Goal: Transaction & Acquisition: Obtain resource

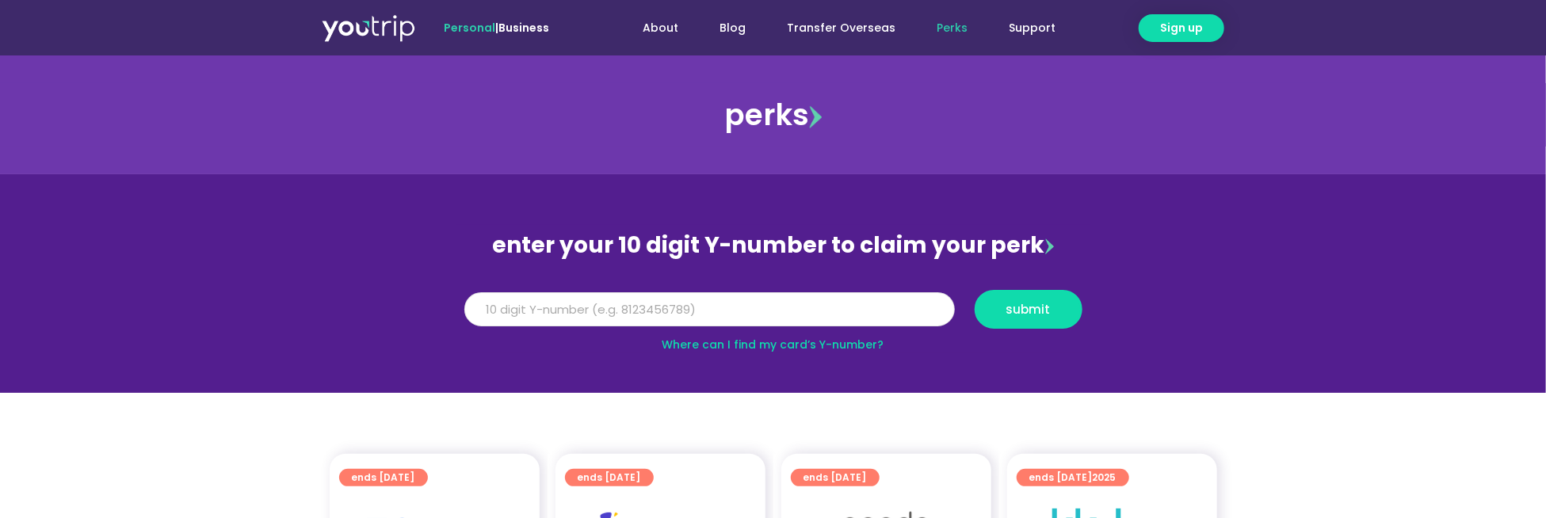
click at [781, 297] on input "Y Number" at bounding box center [709, 309] width 491 height 35
type input "8157753885"
click at [975, 290] on button "submit" at bounding box center [1029, 309] width 108 height 39
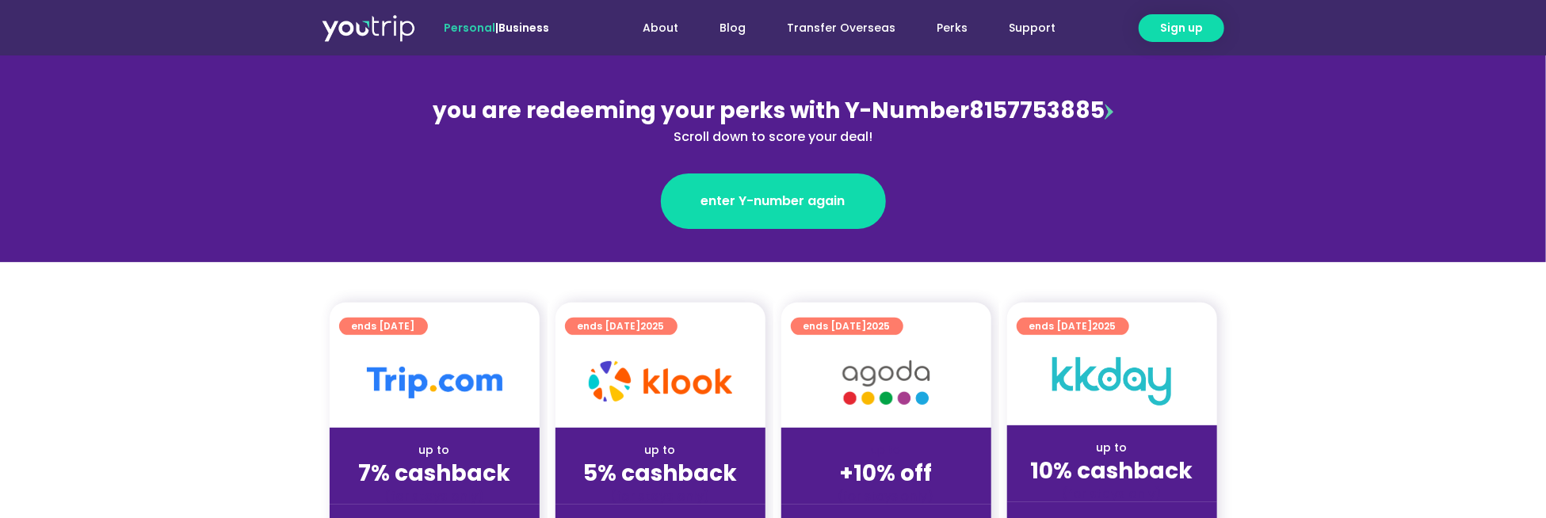
scroll to position [238, 0]
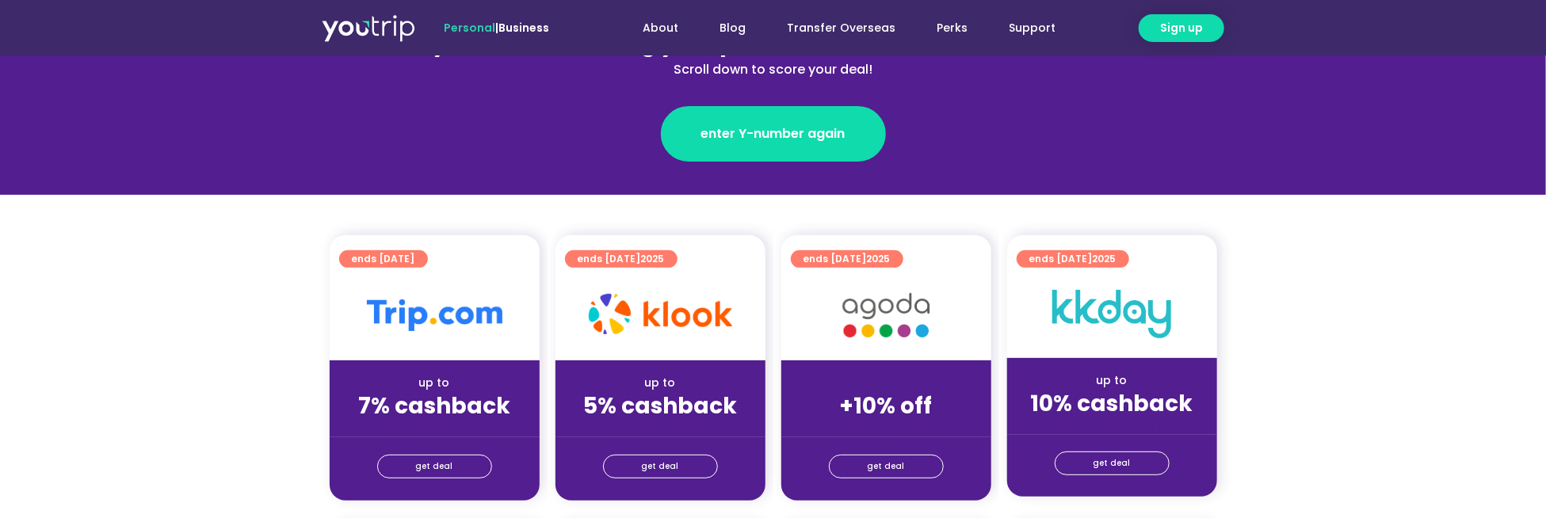
click at [882, 430] on div "(for stays only)" at bounding box center [886, 429] width 185 height 17
click at [884, 464] on span "get deal" at bounding box center [886, 467] width 37 height 22
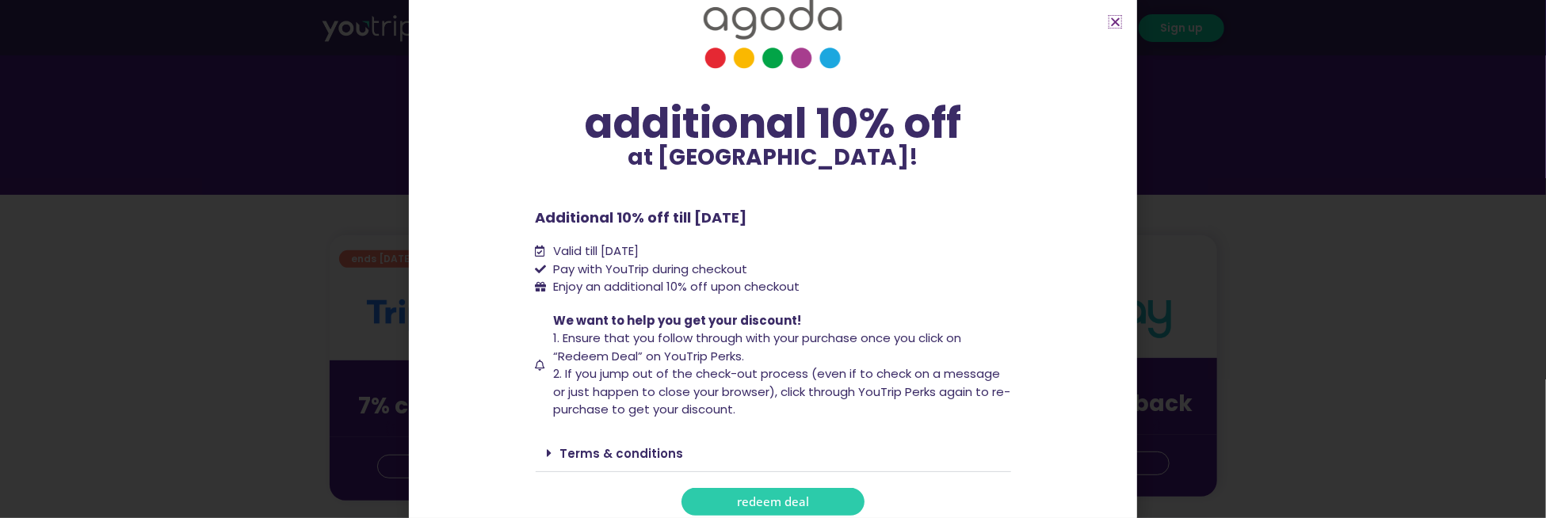
scroll to position [63, 0]
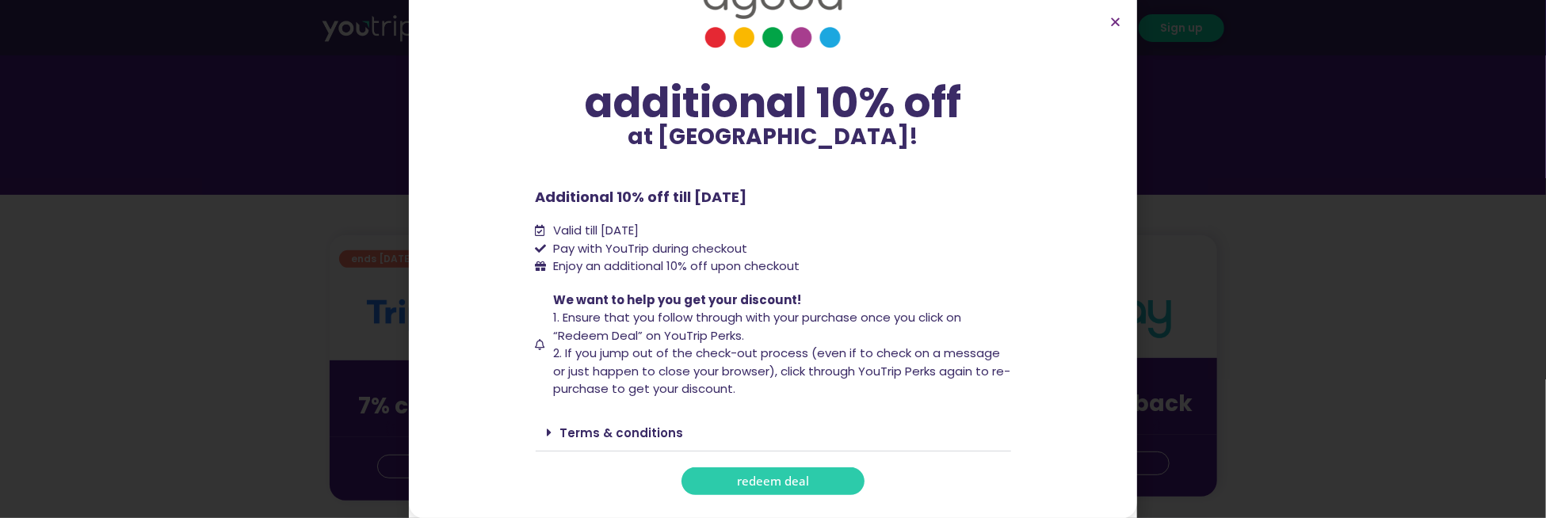
click at [770, 483] on span "redeem deal" at bounding box center [773, 481] width 72 height 12
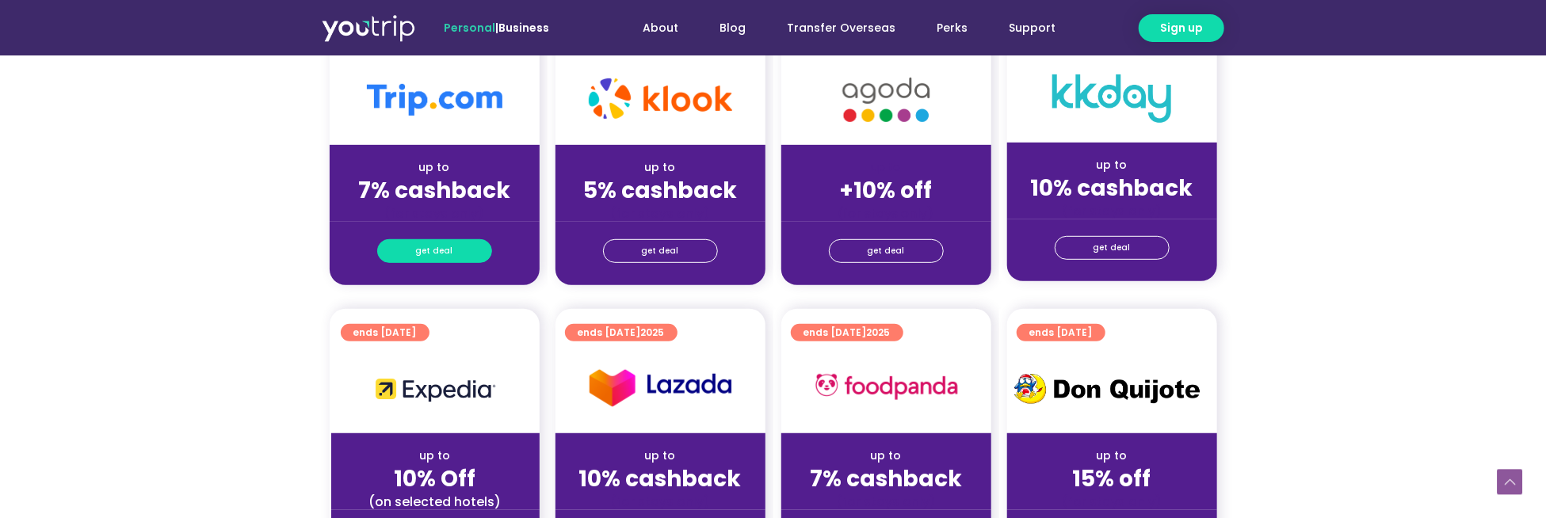
scroll to position [475, 0]
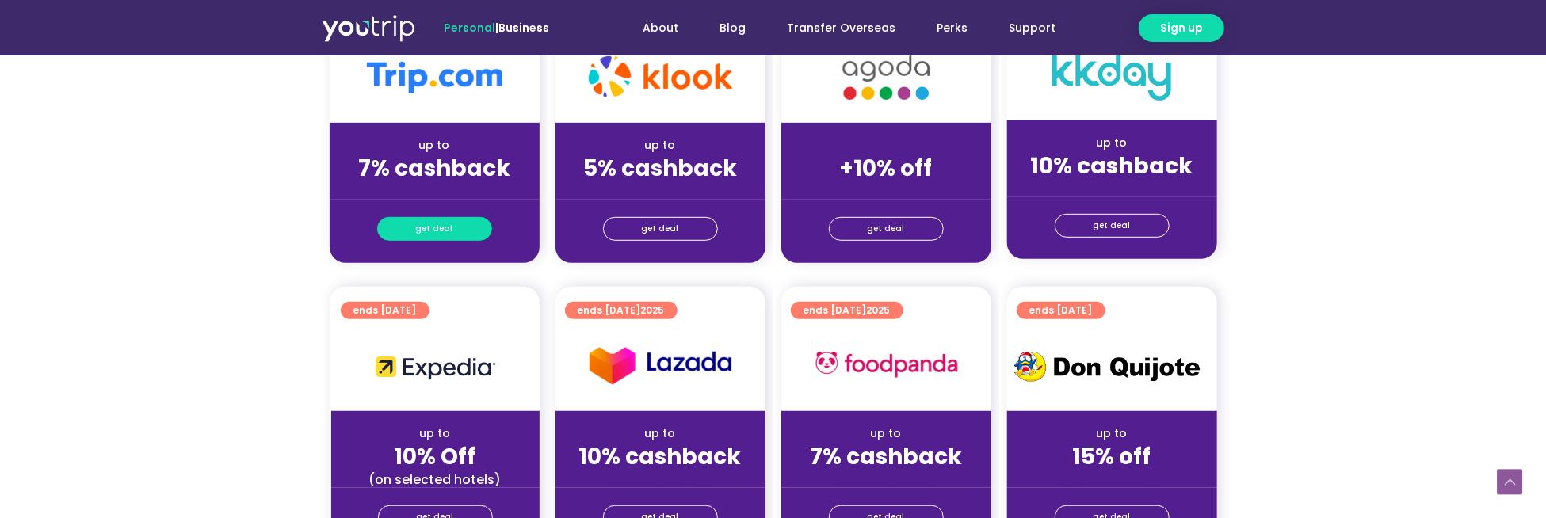
click at [464, 234] on link "get deal" at bounding box center [434, 229] width 115 height 24
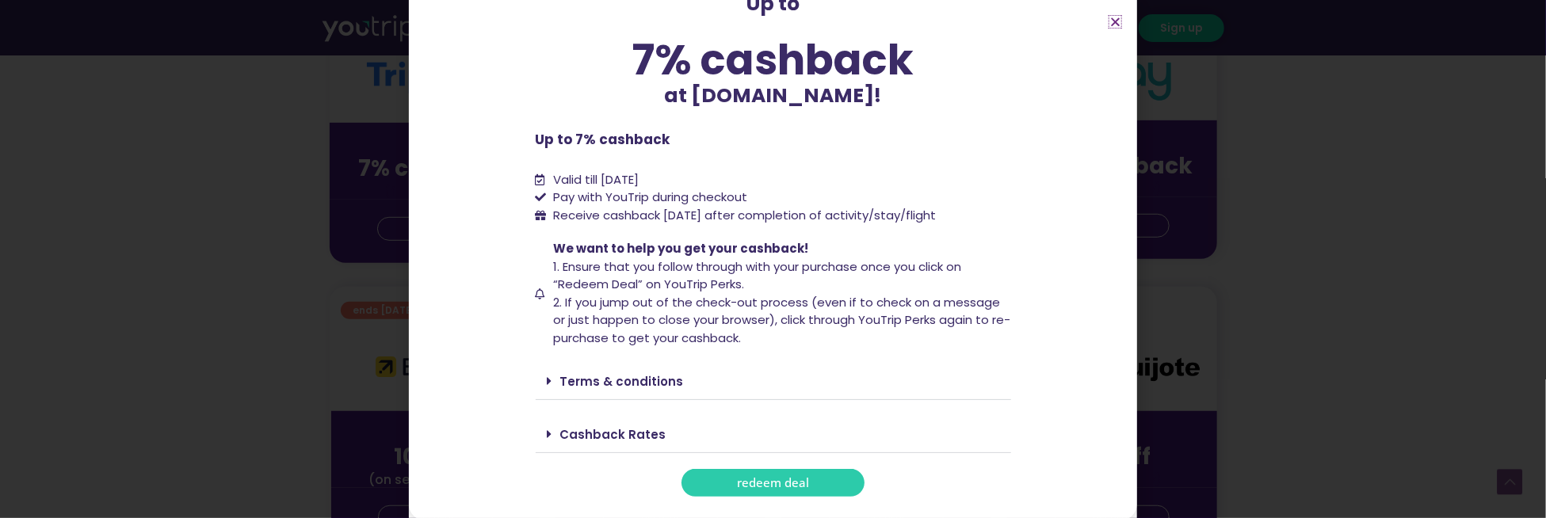
scroll to position [97, 0]
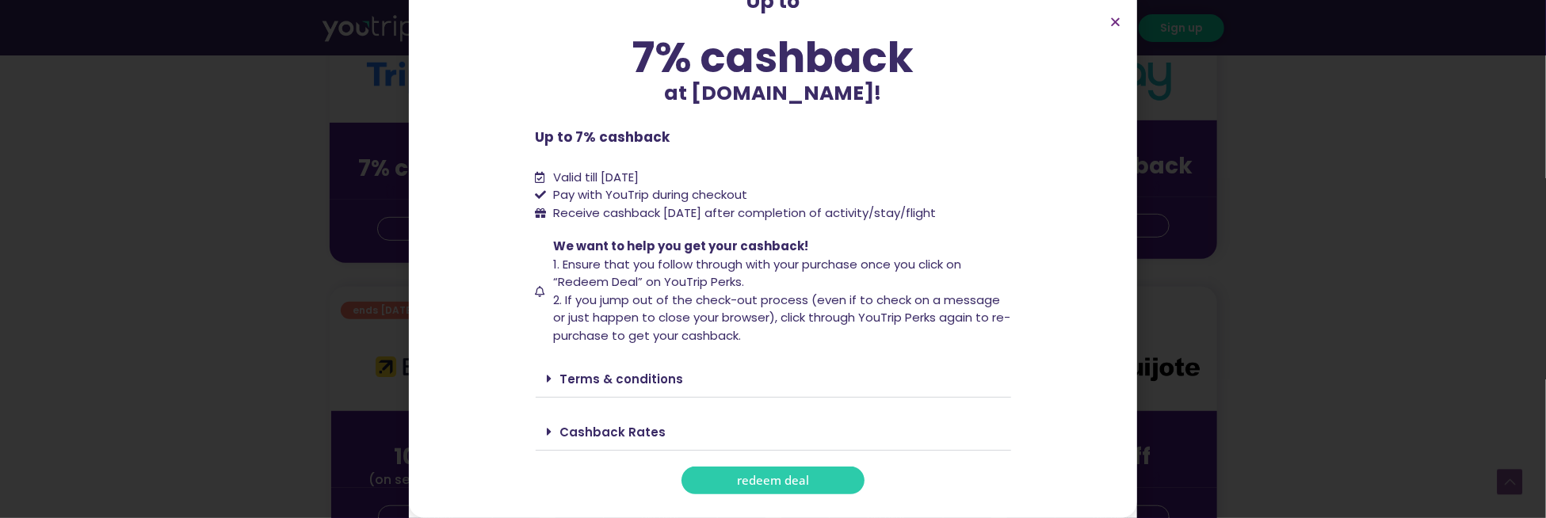
click at [745, 489] on link "redeem deal" at bounding box center [773, 481] width 183 height 28
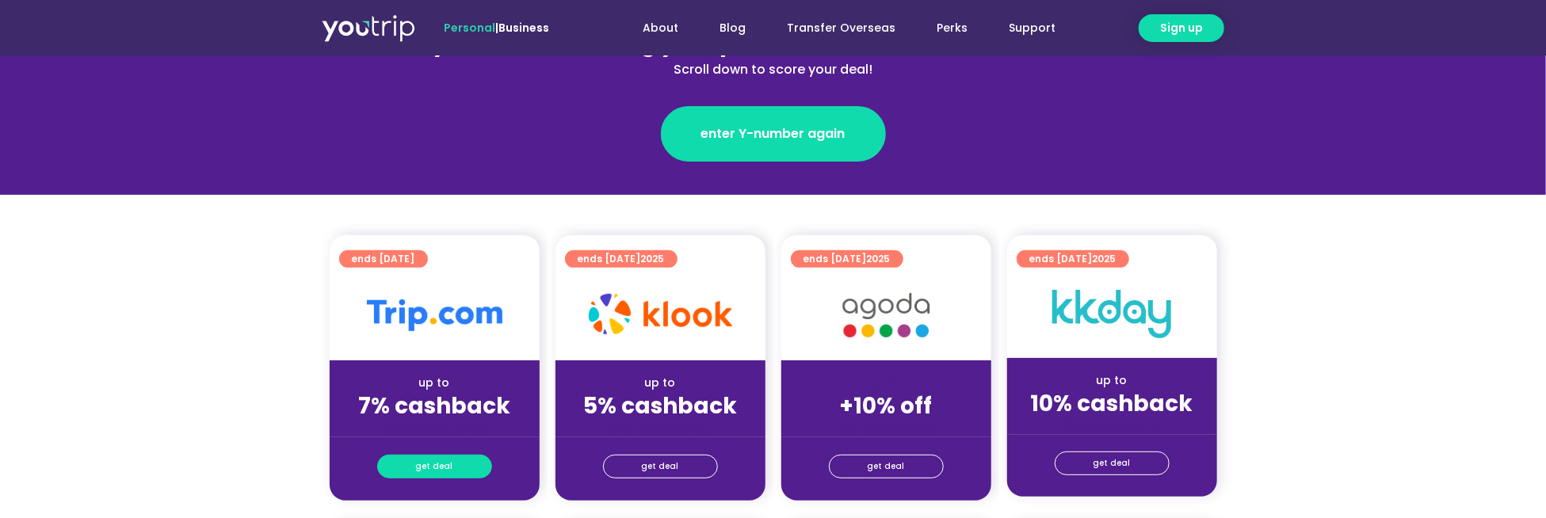
click at [436, 460] on span "get deal" at bounding box center [434, 467] width 37 height 22
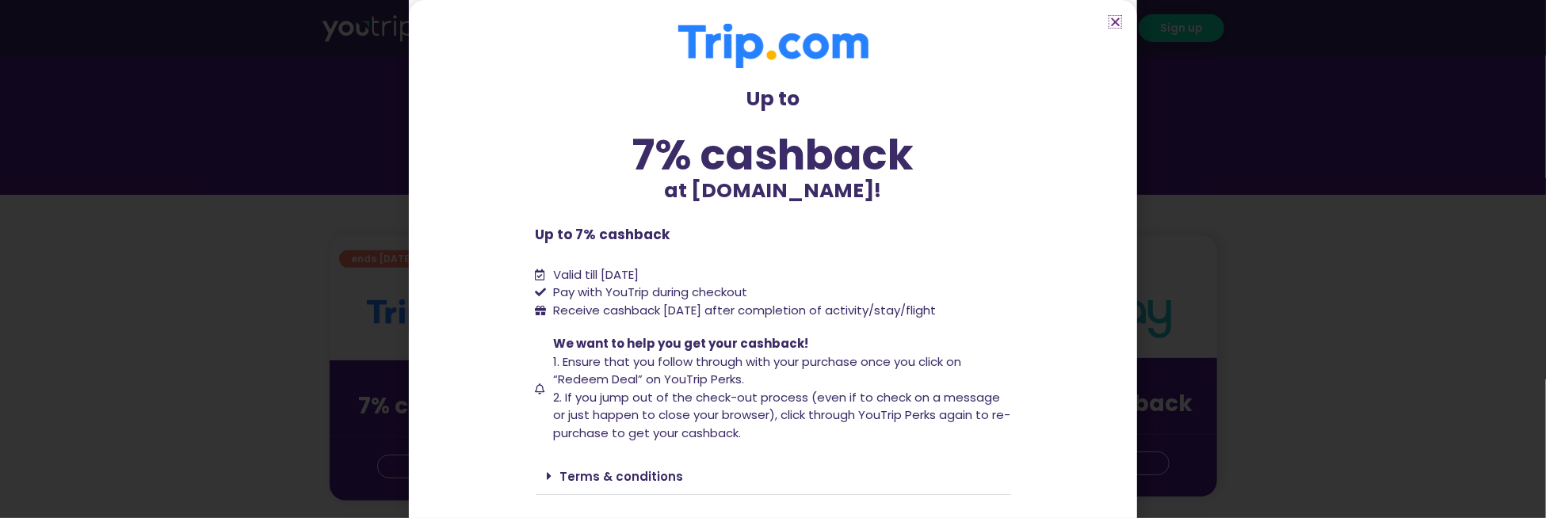
scroll to position [79, 0]
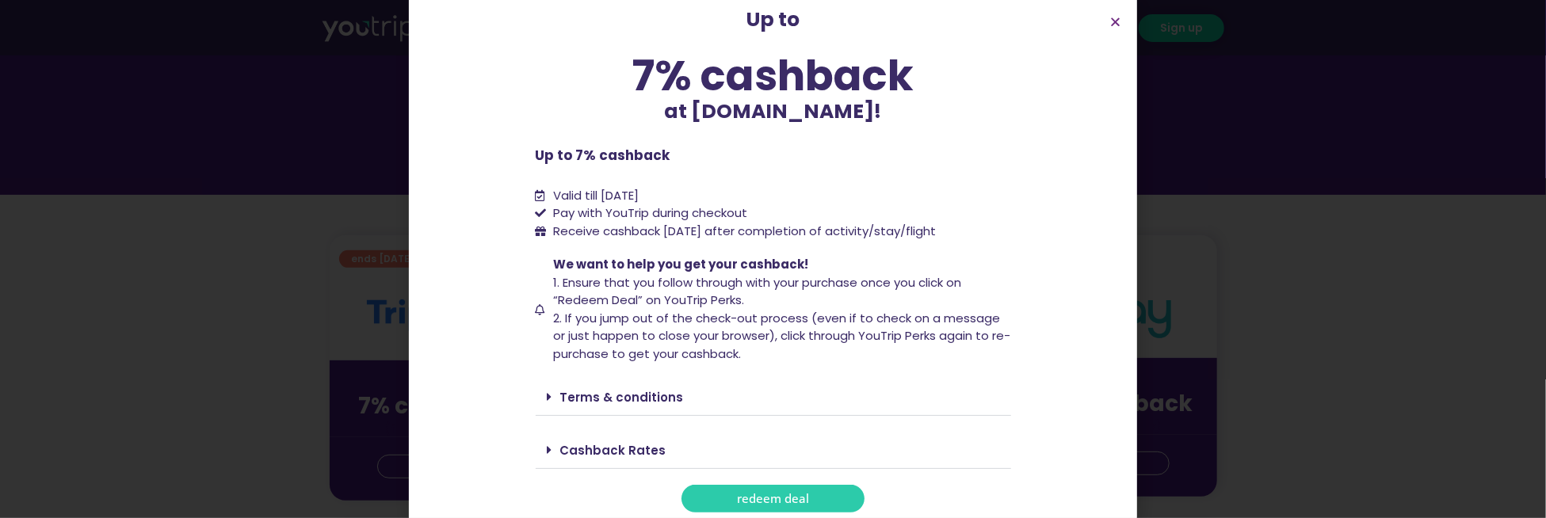
click at [645, 403] on link "Terms & conditions" at bounding box center [622, 397] width 124 height 17
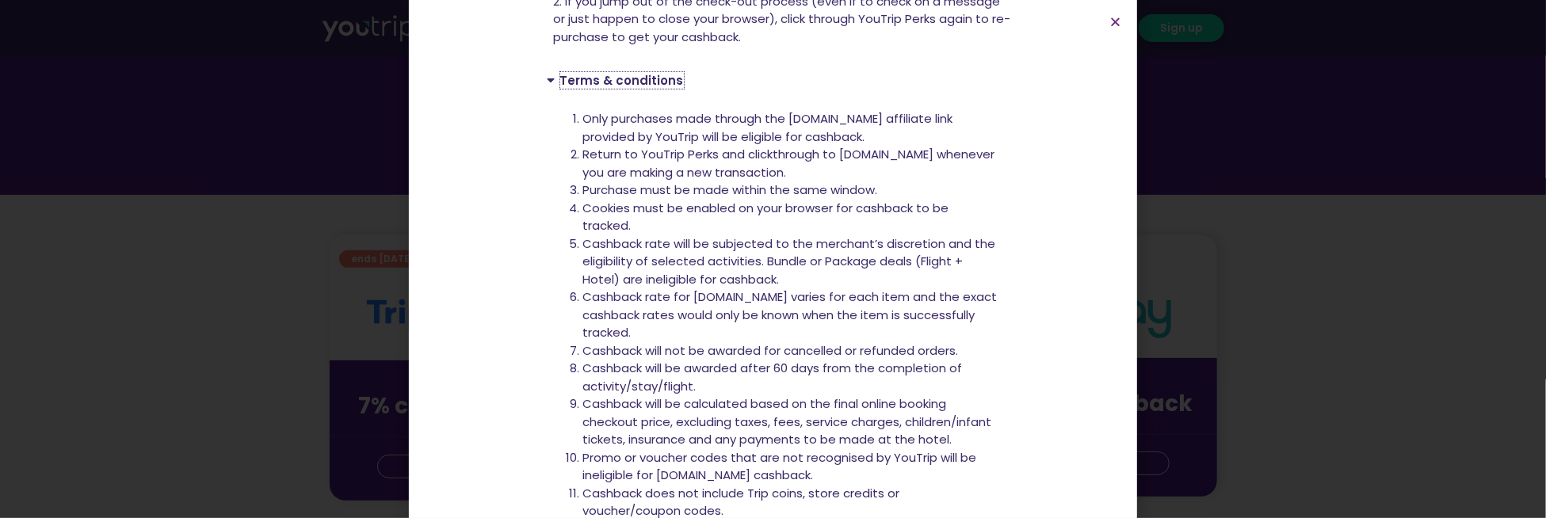
scroll to position [475, 0]
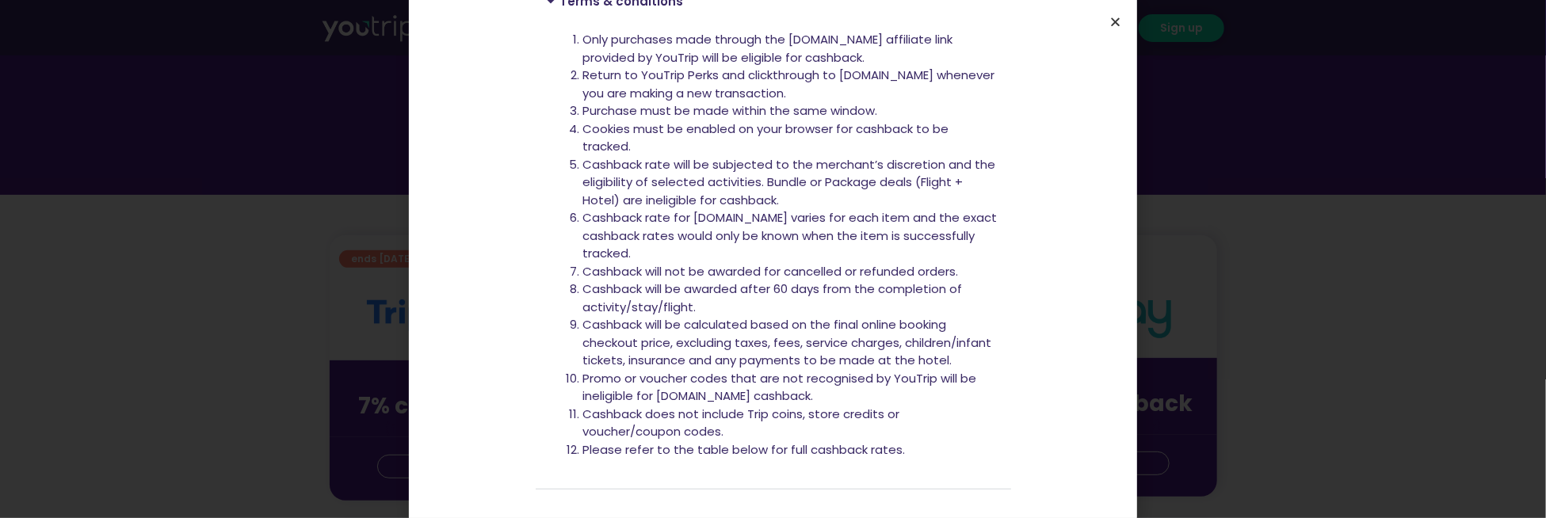
click at [1116, 19] on icon "Close" at bounding box center [1115, 22] width 12 height 12
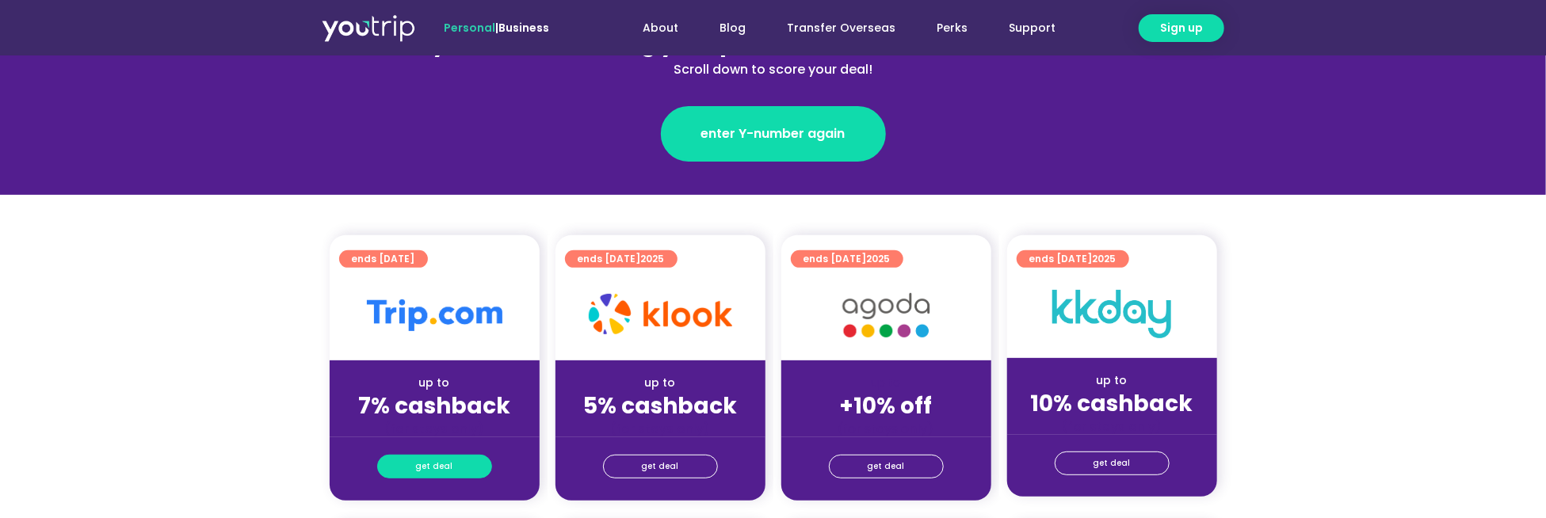
click at [433, 472] on span "get deal" at bounding box center [434, 467] width 37 height 22
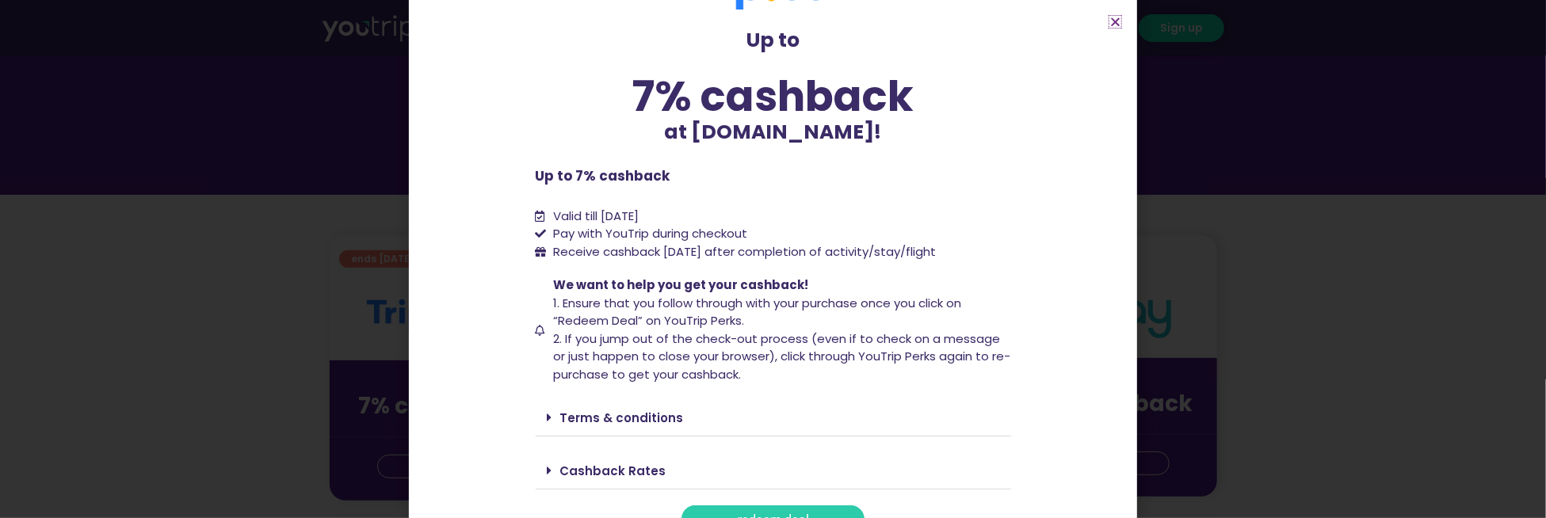
scroll to position [97, 0]
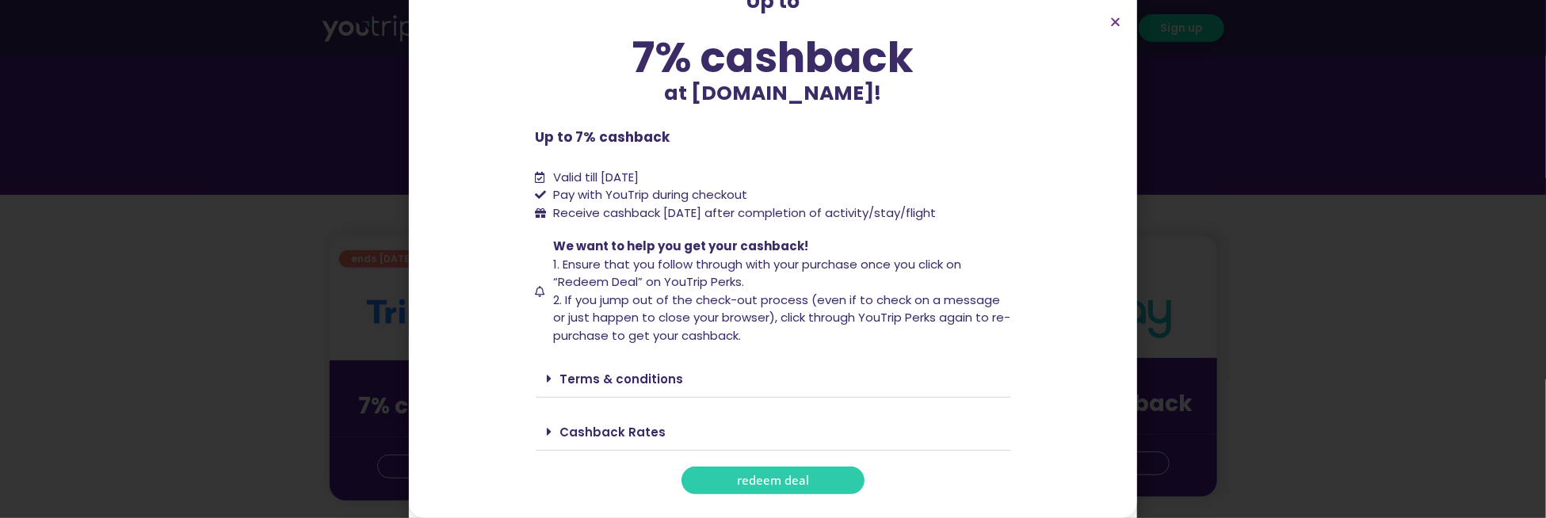
click at [751, 485] on span "redeem deal" at bounding box center [773, 481] width 72 height 12
